Goal: Obtain resource: Download file/media

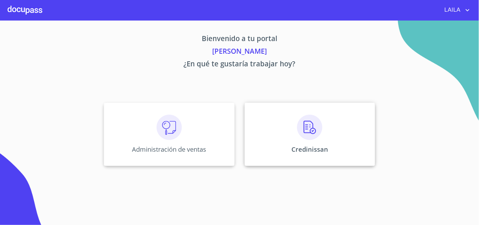
click at [310, 125] on img at bounding box center [309, 127] width 25 height 25
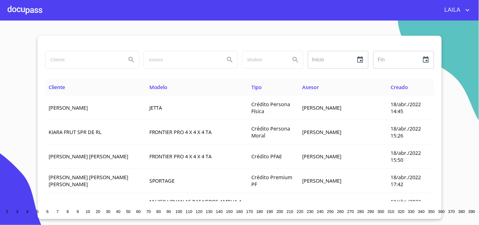
click at [96, 60] on input "search" at bounding box center [83, 59] width 76 height 17
type input "6"
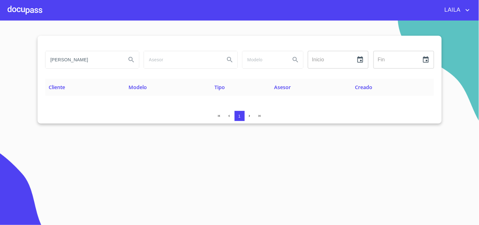
click at [99, 58] on input "erick eduardo quiñones" at bounding box center [83, 59] width 76 height 17
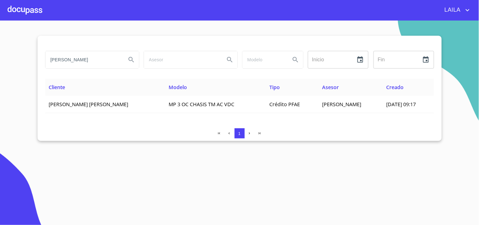
click at [89, 62] on input "erick eduardo" at bounding box center [83, 59] width 76 height 17
click at [89, 61] on input "erick eduardo" at bounding box center [83, 59] width 76 height 17
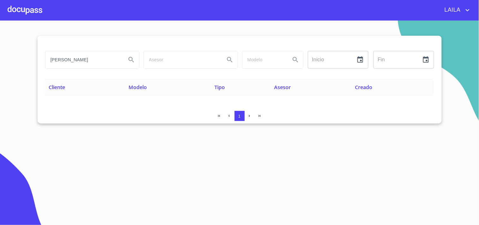
click at [110, 59] on input "quiñonez rodriguez" at bounding box center [83, 59] width 76 height 17
click at [109, 59] on input "quiñonez rodriguez" at bounding box center [83, 59] width 76 height 17
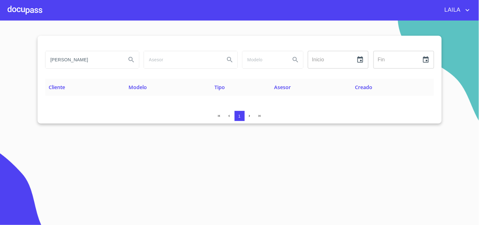
click at [109, 59] on input "quiñonez rodriguez" at bounding box center [83, 59] width 76 height 17
type input "Erick Eduardo"
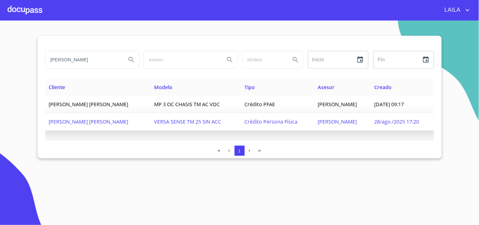
click at [117, 123] on span "ERICK EDUARDO QUIÑONES RODRIGUEZ" at bounding box center [89, 121] width 80 height 7
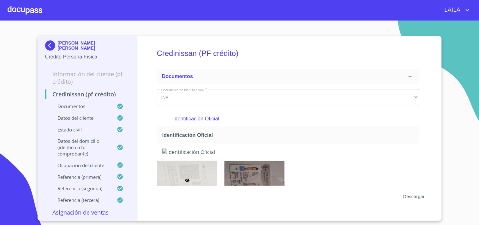
click at [418, 196] on span "Descargar" at bounding box center [413, 197] width 21 height 8
click at [51, 44] on img at bounding box center [51, 45] width 13 height 10
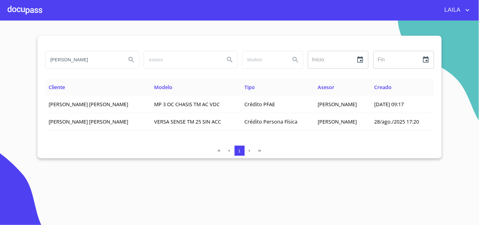
click at [88, 66] on input "Erick Eduardo" at bounding box center [83, 59] width 76 height 17
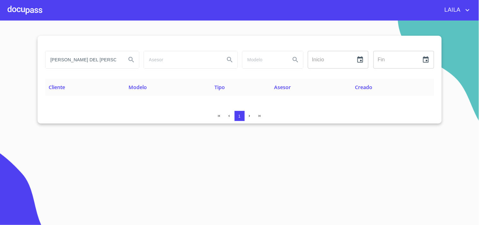
click at [96, 65] on input "JENNIFER DEL SOCORRO" at bounding box center [83, 59] width 76 height 17
type input "CRISTINA DONOSA"
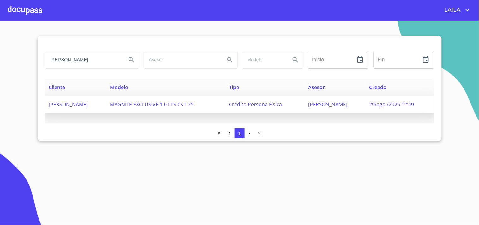
click at [84, 103] on span "CRISTINA DONOSA CHAVEZ" at bounding box center [68, 104] width 39 height 7
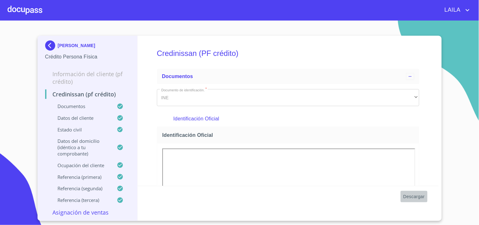
click at [421, 197] on span "Descargar" at bounding box center [413, 197] width 21 height 8
click at [48, 44] on img at bounding box center [51, 45] width 13 height 10
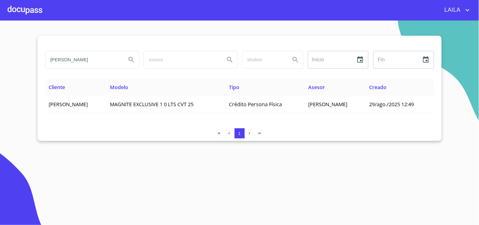
click at [76, 59] on input "CRISTINA DONOSA" at bounding box center [83, 59] width 76 height 17
click at [25, 11] on div at bounding box center [25, 10] width 35 height 20
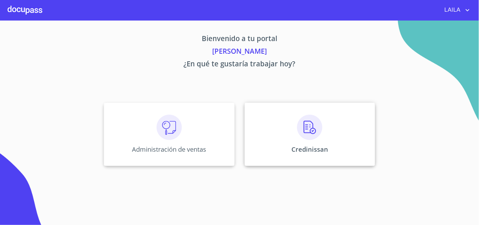
click at [275, 139] on div "Credinissan" at bounding box center [310, 134] width 130 height 63
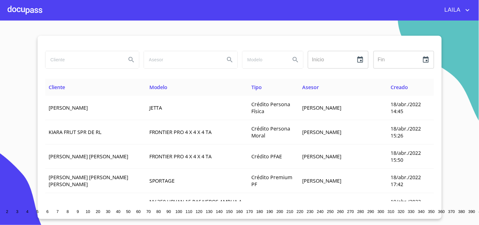
click at [70, 57] on input "search" at bounding box center [83, 59] width 76 height 17
type input "juan fabian"
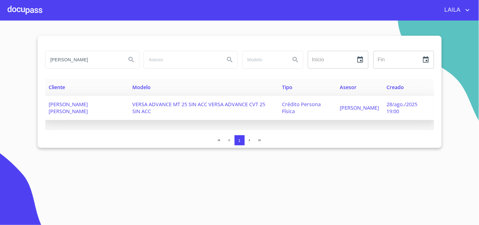
click at [88, 115] on td "JUAN FABIAN CANDELARIO CORDERO" at bounding box center [87, 108] width 84 height 24
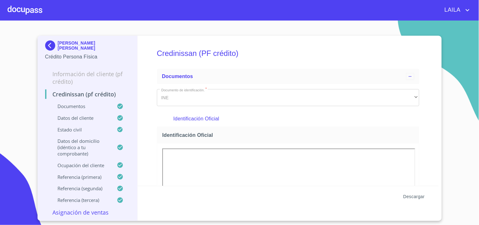
click at [415, 194] on span "Descargar" at bounding box center [413, 197] width 21 height 8
click at [50, 46] on img at bounding box center [51, 45] width 13 height 10
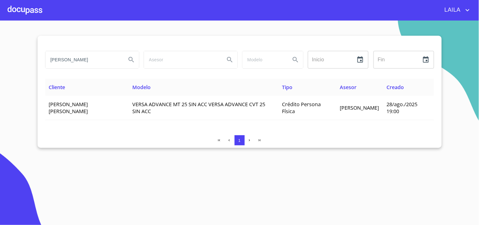
click at [78, 58] on input "juan fabian" at bounding box center [83, 59] width 76 height 17
type input "NORMA FRANCISCA LAURA"
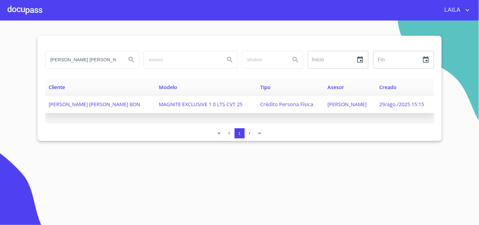
click at [69, 106] on span "NORMA FRANCISCA LAURA BON" at bounding box center [95, 104] width 92 height 7
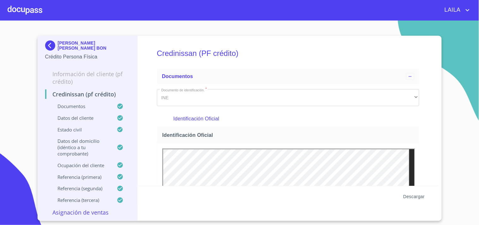
click at [418, 196] on span "Descargar" at bounding box center [413, 197] width 21 height 8
click at [53, 45] on img at bounding box center [51, 45] width 13 height 10
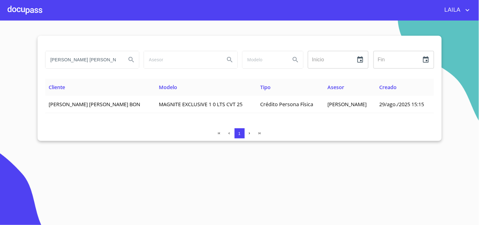
click at [70, 73] on div "NORMA FRANCISCA LAURA Inicio ​ Fin ​" at bounding box center [239, 63] width 389 height 30
click at [81, 58] on input "NORMA FRANCISCA LAURA" at bounding box center [83, 59] width 76 height 17
type input "VICTOR JAVIER NAJERA"
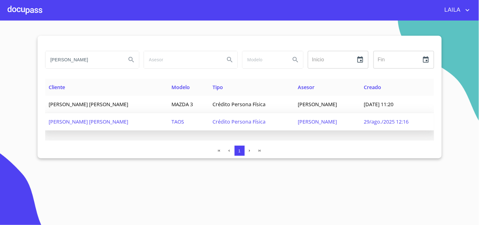
click at [58, 120] on span "VICTOR JAVIER NAJERA LOREDO" at bounding box center [89, 121] width 80 height 7
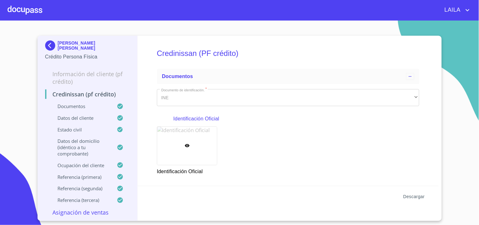
click at [419, 194] on span "Descargar" at bounding box center [413, 197] width 21 height 8
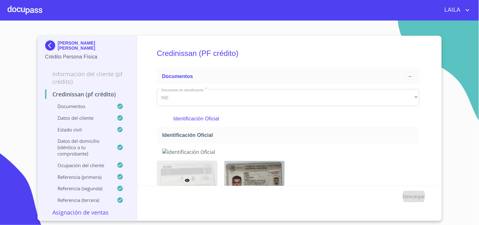
click at [51, 45] on img at bounding box center [51, 45] width 13 height 10
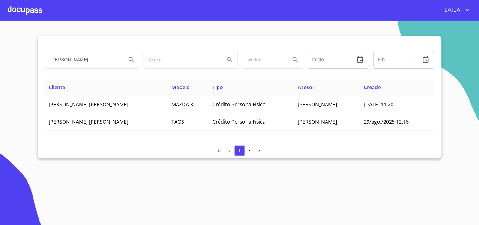
click at [71, 57] on input "VICTOR JAVIER NAJERA" at bounding box center [83, 59] width 76 height 17
type input "ANAHI CASILLAS"
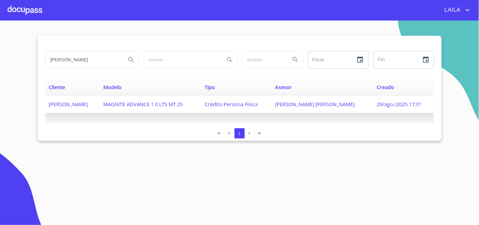
click at [123, 104] on td "MAGNITE ADVANCE 1 0 LTS MT 25" at bounding box center [149, 104] width 101 height 17
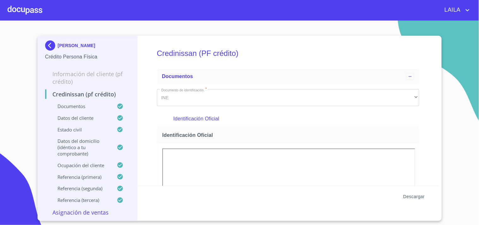
click at [411, 199] on span "Descargar" at bounding box center [413, 197] width 21 height 8
click at [54, 44] on img at bounding box center [51, 45] width 13 height 10
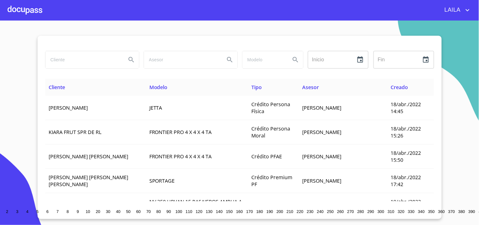
click at [75, 62] on input "search" at bounding box center [83, 59] width 76 height 17
type input "enrique ochoa"
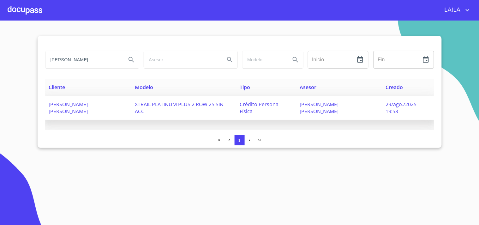
click at [88, 101] on span "ENRIQUE OCHOA LUNA" at bounding box center [68, 108] width 39 height 14
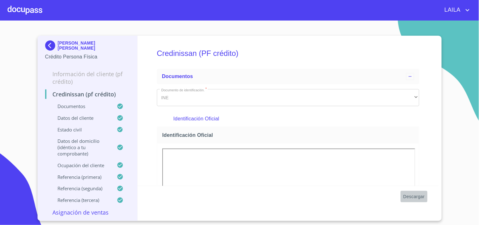
click at [419, 196] on span "Descargar" at bounding box center [413, 197] width 21 height 8
click at [46, 45] on img at bounding box center [51, 45] width 13 height 10
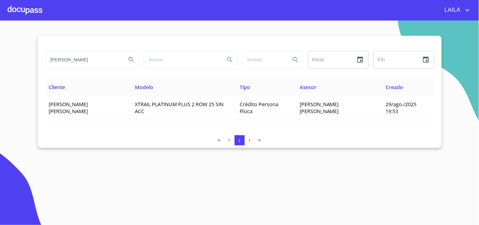
click at [100, 61] on input "enrique ochoa" at bounding box center [83, 59] width 76 height 17
type input "a"
type input "AGRIGANC"
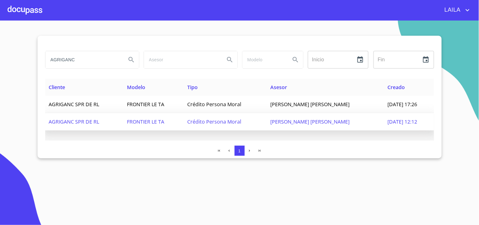
click at [78, 124] on span "AGRIGANC SPR DE RL" at bounding box center [74, 121] width 51 height 7
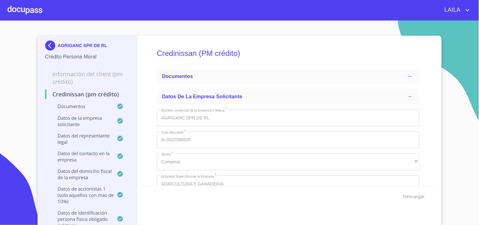
type input "7 de dic. de 2002"
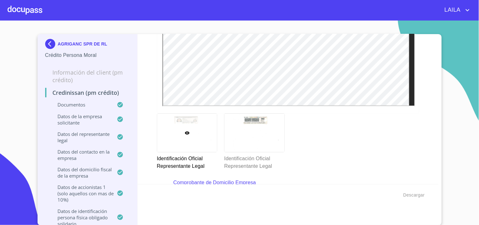
scroll to position [105, 0]
click at [252, 130] on icon at bounding box center [254, 132] width 5 height 5
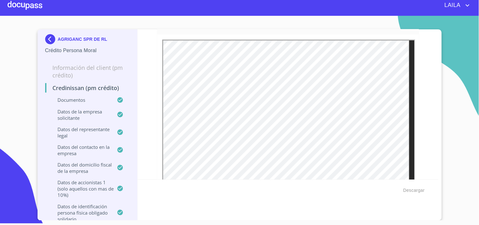
scroll to position [1023, 0]
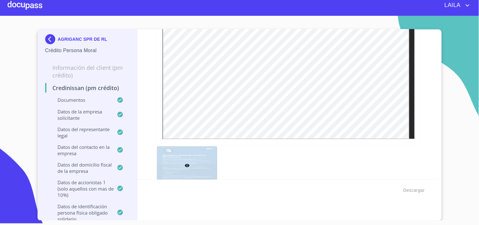
click at [445, 127] on section "AGRIGANC SPR DE RL Crédito Persona Moral Información del Client (PM crédito) Cr…" at bounding box center [239, 118] width 479 height 204
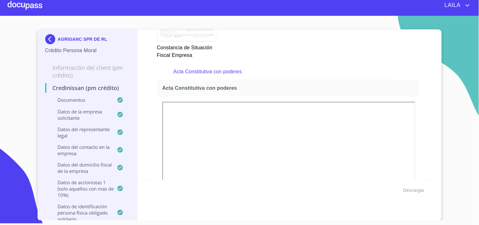
scroll to position [1725, 0]
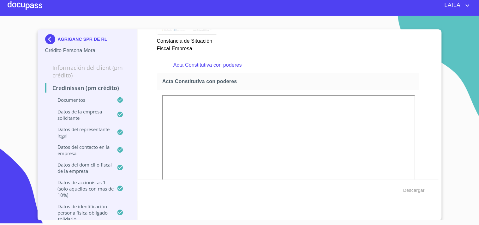
click at [467, 93] on section "AGRIGANC SPR DE RL Crédito Persona Moral Información del Client (PM crédito) Cr…" at bounding box center [239, 118] width 479 height 204
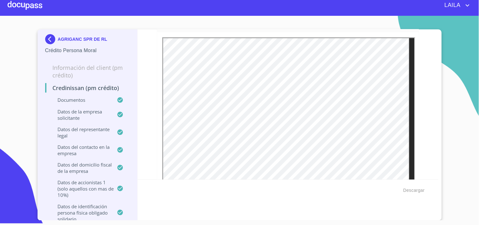
scroll to position [2462, 0]
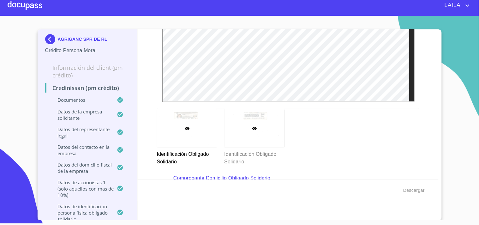
click at [256, 132] on div at bounding box center [255, 128] width 60 height 38
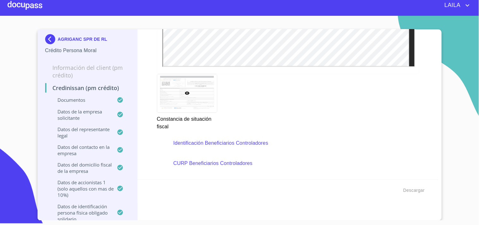
scroll to position [3585, 0]
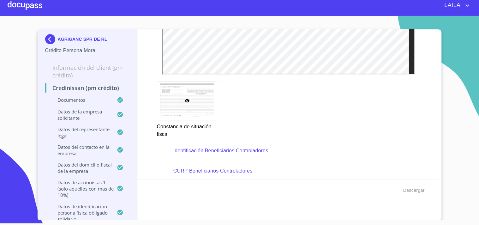
click at [48, 40] on img at bounding box center [51, 39] width 13 height 10
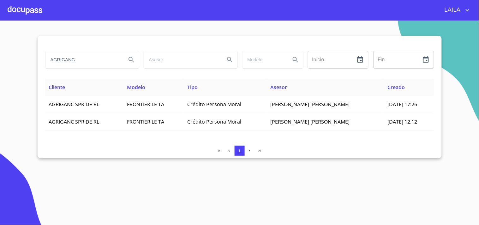
click at [92, 63] on input "AGRIGANC" at bounding box center [83, 59] width 76 height 17
type input "XCARET"
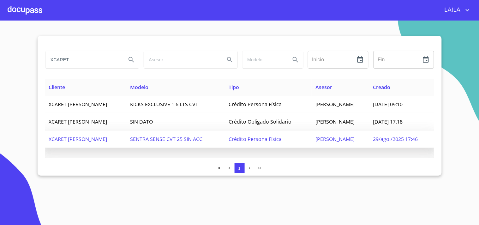
click at [100, 139] on span "XCARET MARBELLA MURO SALAZAR" at bounding box center [78, 138] width 58 height 7
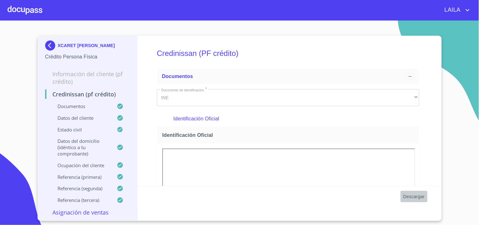
click at [420, 198] on span "Descargar" at bounding box center [413, 197] width 21 height 8
click at [418, 194] on span "Descargar" at bounding box center [413, 197] width 21 height 8
click at [52, 42] on img at bounding box center [51, 45] width 13 height 10
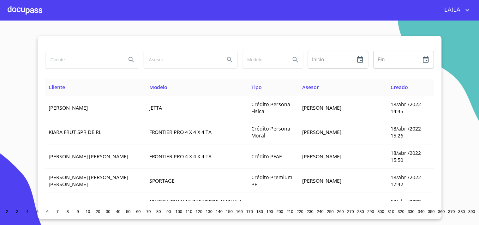
click at [85, 67] on input "search" at bounding box center [83, 59] width 76 height 17
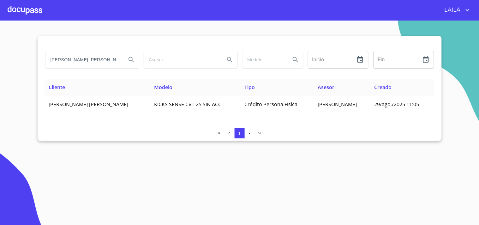
click at [75, 58] on input "[PERSON_NAME] [PERSON_NAME]" at bounding box center [83, 59] width 76 height 17
click at [75, 57] on input "[PERSON_NAME] [PERSON_NAME]" at bounding box center [83, 59] width 76 height 17
type input "[PERSON_NAME] [PERSON_NAME]"
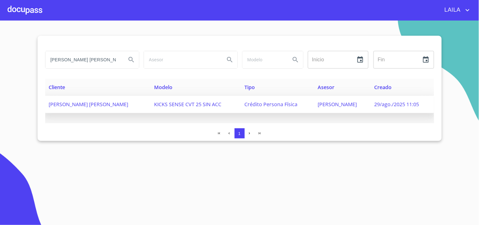
click at [77, 103] on span "[PERSON_NAME] [PERSON_NAME]" at bounding box center [89, 104] width 80 height 7
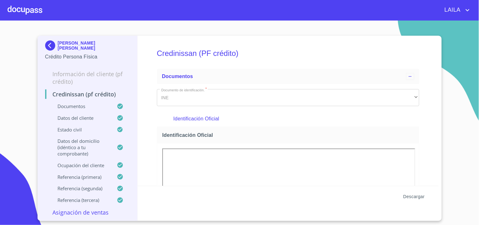
click at [406, 196] on span "Descargar" at bounding box center [413, 197] width 21 height 8
click at [49, 44] on img at bounding box center [51, 45] width 13 height 10
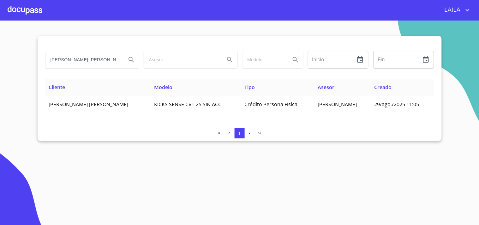
click at [81, 55] on input "VICTOR HUGO GONZALEZ" at bounding box center [83, 59] width 76 height 17
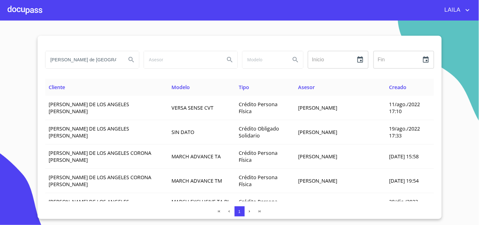
click at [103, 57] on input "maria de los angeles" at bounding box center [83, 59] width 76 height 17
type input "maria de los angeles PLASCENCIA"
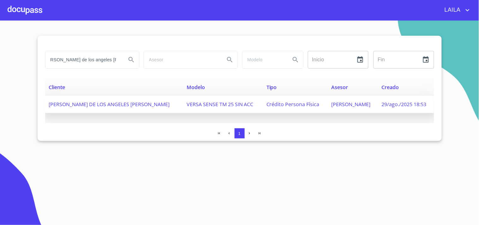
click at [112, 104] on span "MARIA DE LOS ANGELES PLASCENCIA TORRES" at bounding box center [109, 104] width 121 height 7
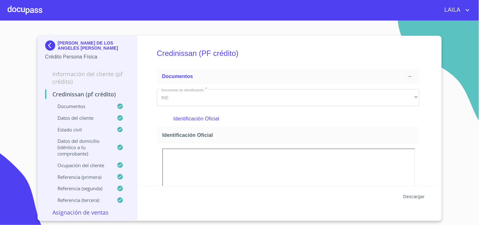
click at [412, 195] on span "Descargar" at bounding box center [413, 197] width 21 height 8
click at [52, 45] on img at bounding box center [51, 45] width 13 height 10
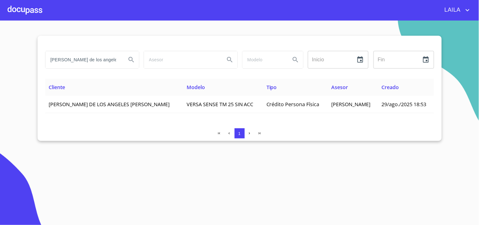
click at [93, 68] on div "maria de los angeles PLASCENCIA" at bounding box center [92, 60] width 94 height 18
click at [100, 58] on input "maria de los angeles PLASCENCIA" at bounding box center [83, 59] width 76 height 17
type input "GONZALEZ DIOSDADO"
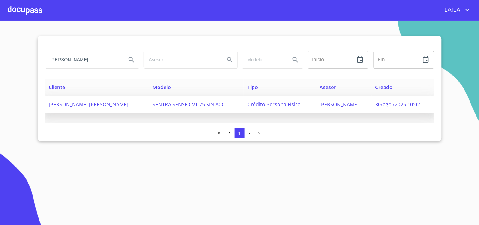
click at [112, 105] on span "GUSTAVO CESAR GONZALEZ DIOSDADO" at bounding box center [89, 104] width 80 height 7
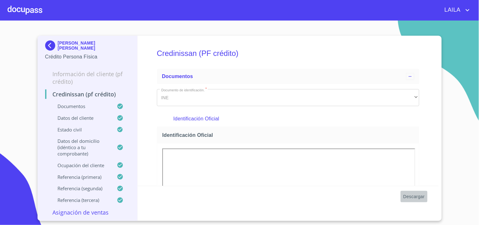
click at [408, 195] on span "Descargar" at bounding box center [413, 197] width 21 height 8
click at [48, 44] on img at bounding box center [51, 45] width 13 height 10
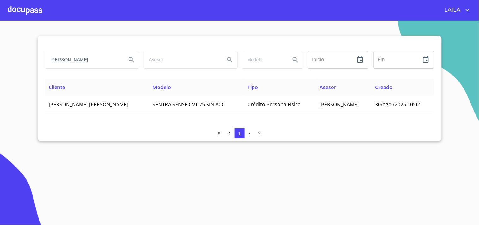
click at [87, 57] on input "GONZALEZ DIOSDADO" at bounding box center [83, 59] width 76 height 17
click at [88, 57] on input "GONZALEZ DIOSDADO" at bounding box center [83, 59] width 76 height 17
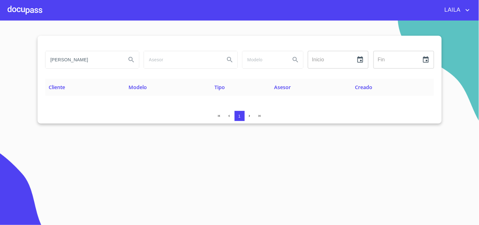
click at [109, 63] on input "angelica flores" at bounding box center [83, 59] width 76 height 17
type input "[PERSON_NAME]"
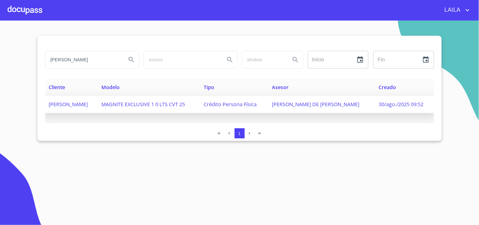
click at [80, 111] on td "[PERSON_NAME]" at bounding box center [71, 104] width 52 height 17
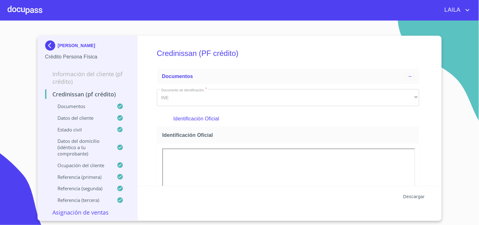
click at [420, 199] on span "Descargar" at bounding box center [413, 197] width 21 height 8
click at [52, 45] on img at bounding box center [51, 45] width 13 height 10
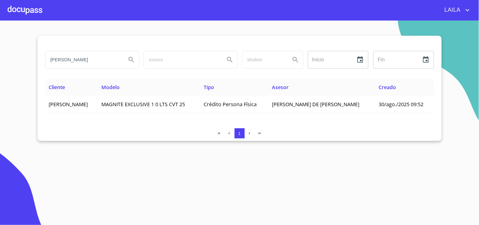
click at [93, 63] on input "[PERSON_NAME]" at bounding box center [83, 59] width 76 height 17
type input "[PERSON_NAME]"
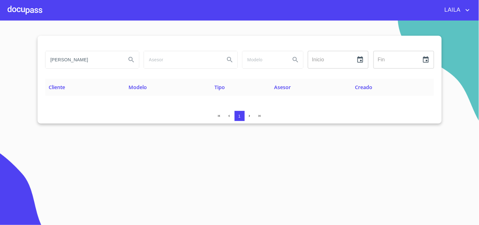
click at [99, 63] on input "[PERSON_NAME]" at bounding box center [83, 59] width 76 height 17
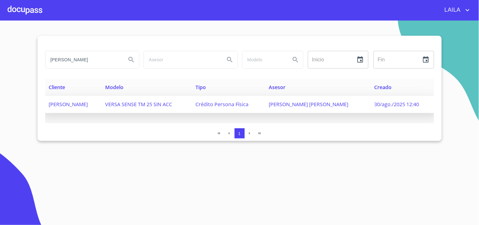
click at [88, 102] on span "[PERSON_NAME]" at bounding box center [68, 104] width 39 height 7
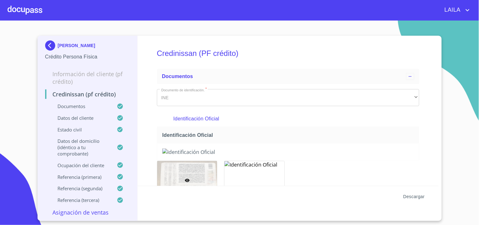
click at [418, 197] on span "Descargar" at bounding box center [413, 197] width 21 height 8
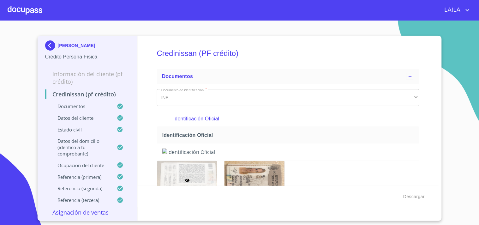
click at [51, 45] on img at bounding box center [51, 45] width 13 height 10
